Goal: Check status: Check status

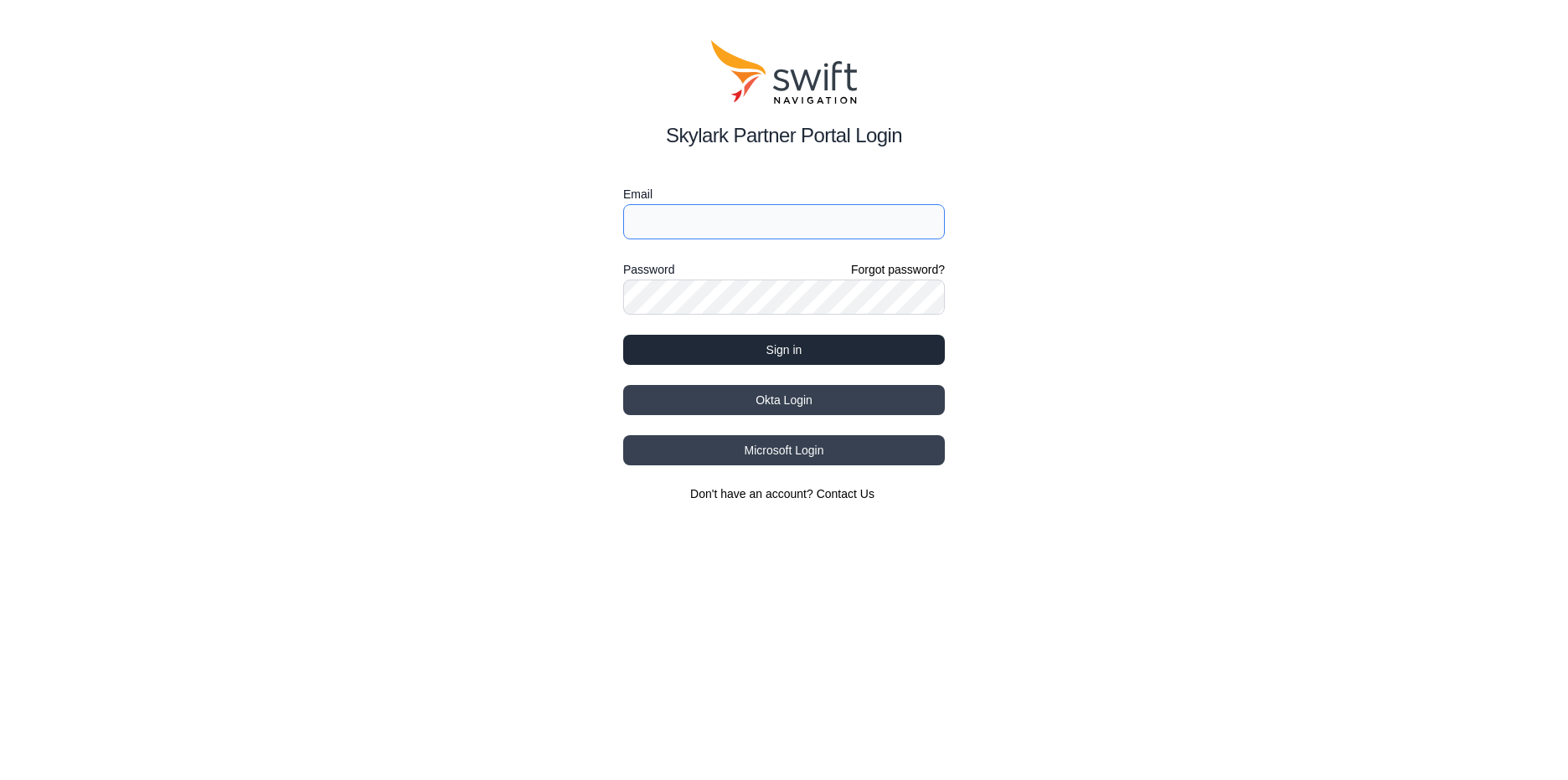
type input "[EMAIL_ADDRESS][DOMAIN_NAME]"
click at [752, 351] on button "Sign in" at bounding box center [784, 349] width 322 height 30
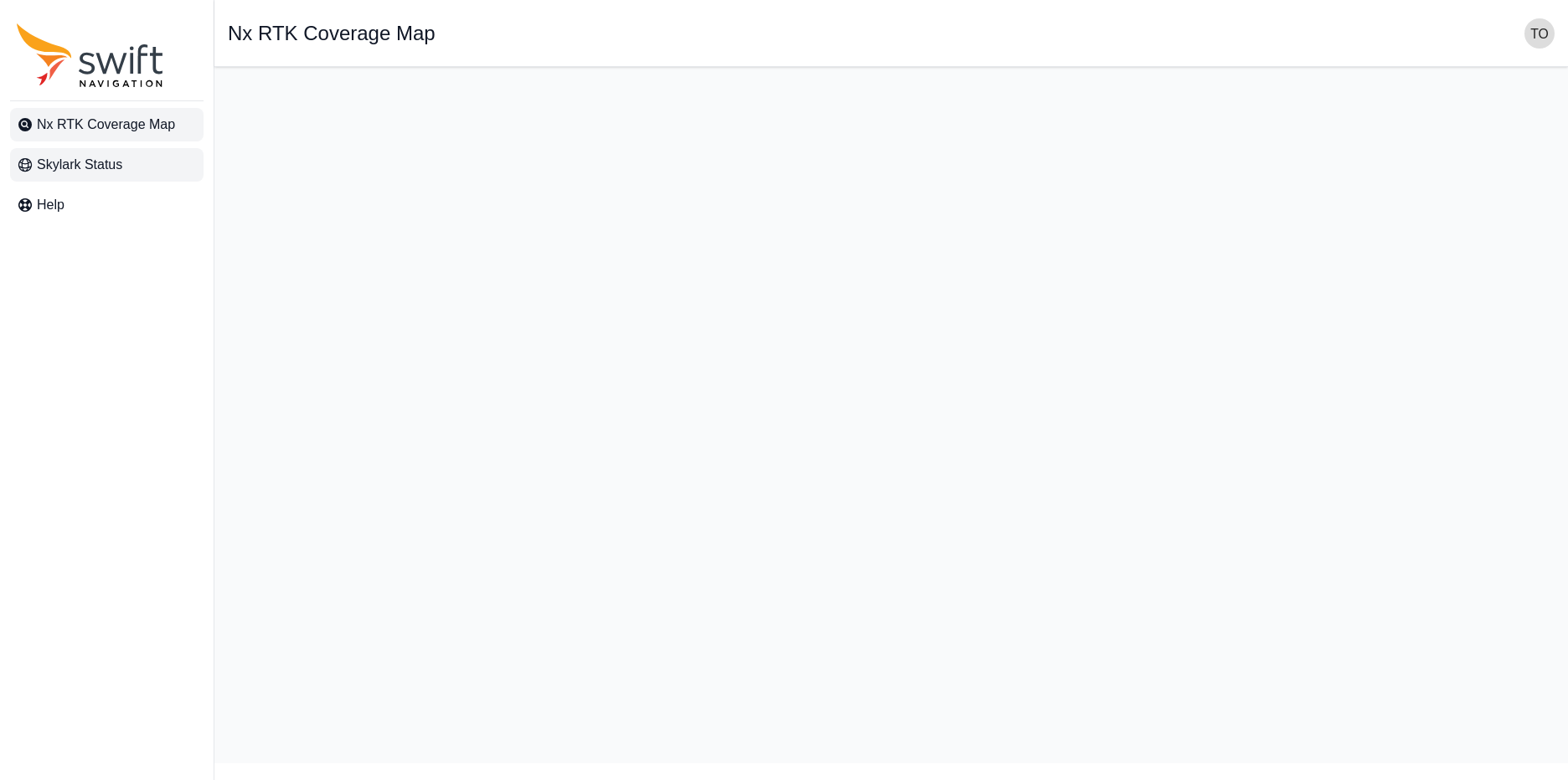
click at [122, 169] on span "Skylark Status" at bounding box center [79, 165] width 86 height 20
